Goal: Navigation & Orientation: Find specific page/section

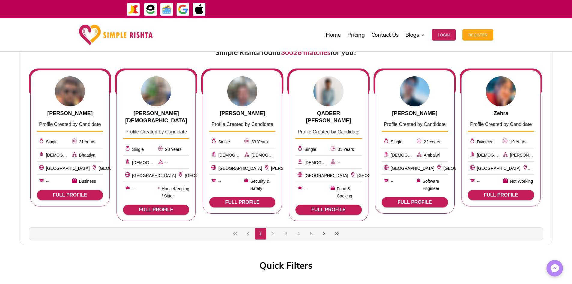
scroll to position [254, 0]
click at [494, 195] on span "FULL PROFILE" at bounding box center [501, 195] width 56 height 5
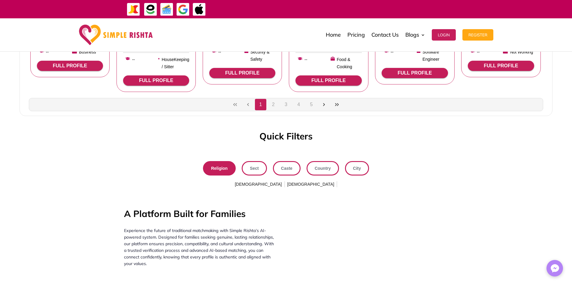
scroll to position [435, 0]
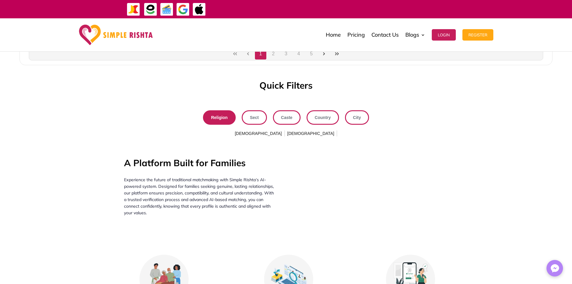
click at [291, 129] on span "[DEMOGRAPHIC_DATA]" at bounding box center [311, 134] width 50 height 10
click at [356, 114] on span "City" at bounding box center [357, 118] width 8 height 8
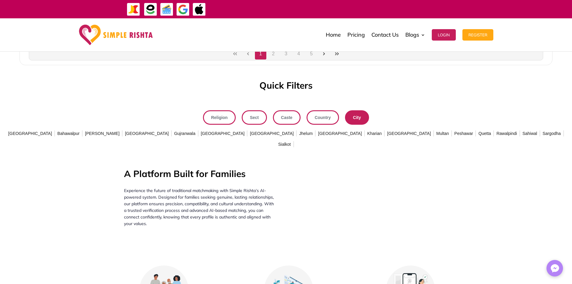
scroll to position [434, 0]
click at [317, 129] on span "[GEOGRAPHIC_DATA]" at bounding box center [340, 134] width 46 height 10
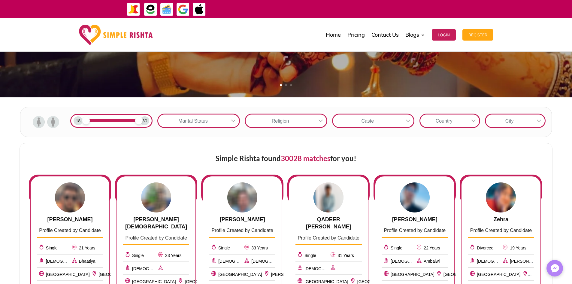
scroll to position [14, 0]
